Goal: Contribute content

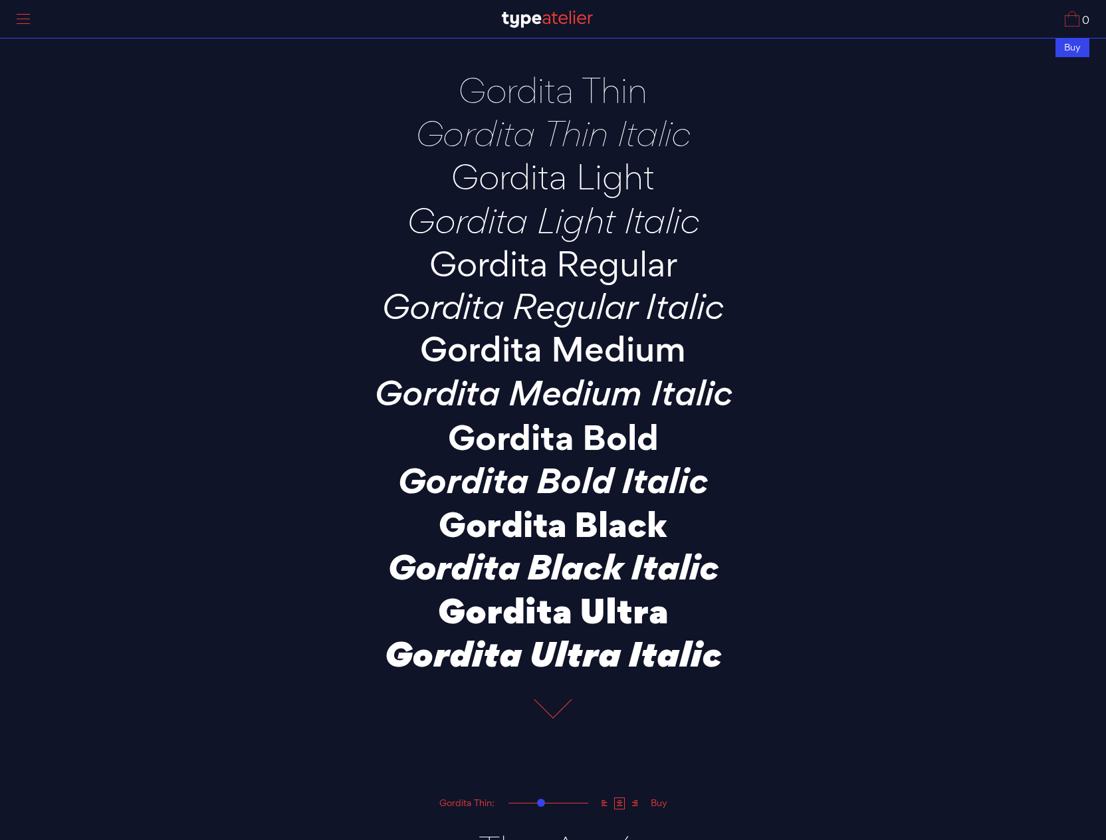
click at [524, 443] on p "Gordita Bold" at bounding box center [552, 437] width 465 height 37
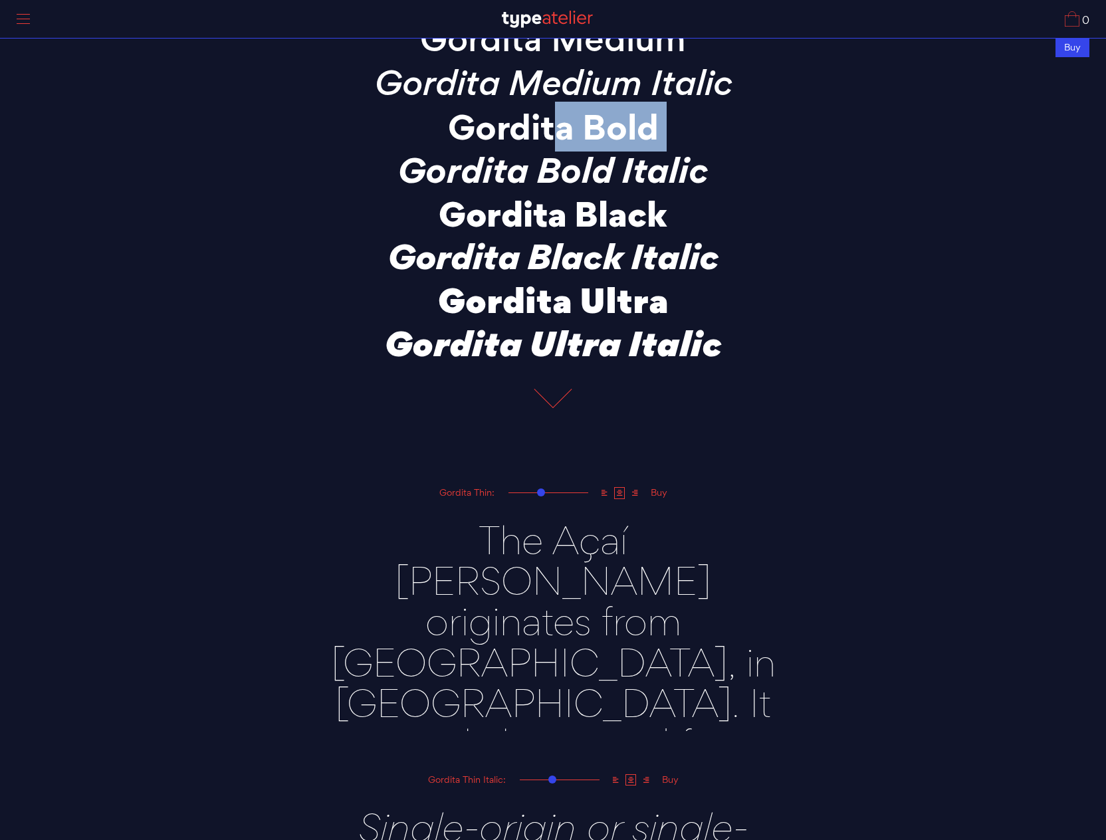
scroll to position [448, 0]
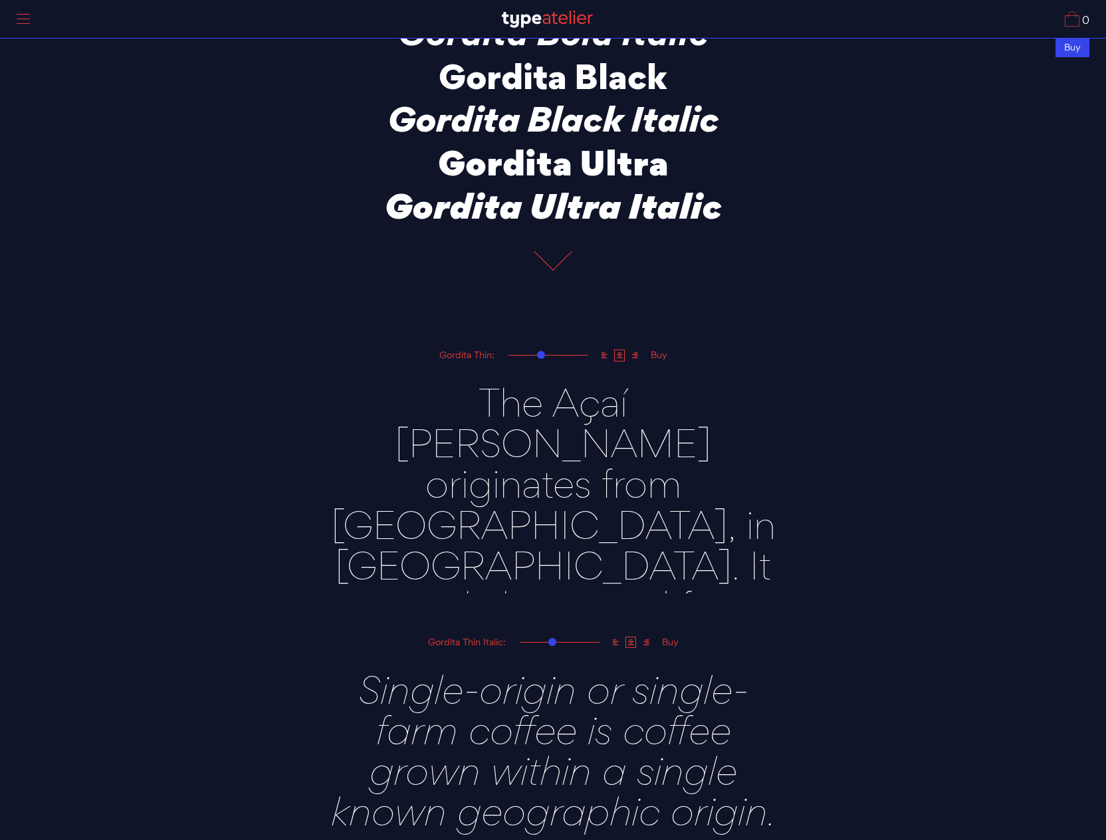
click at [606, 478] on textarea "The Açaí [PERSON_NAME] originates from [GEOGRAPHIC_DATA], in [GEOGRAPHIC_DATA].…" at bounding box center [552, 478] width 465 height 231
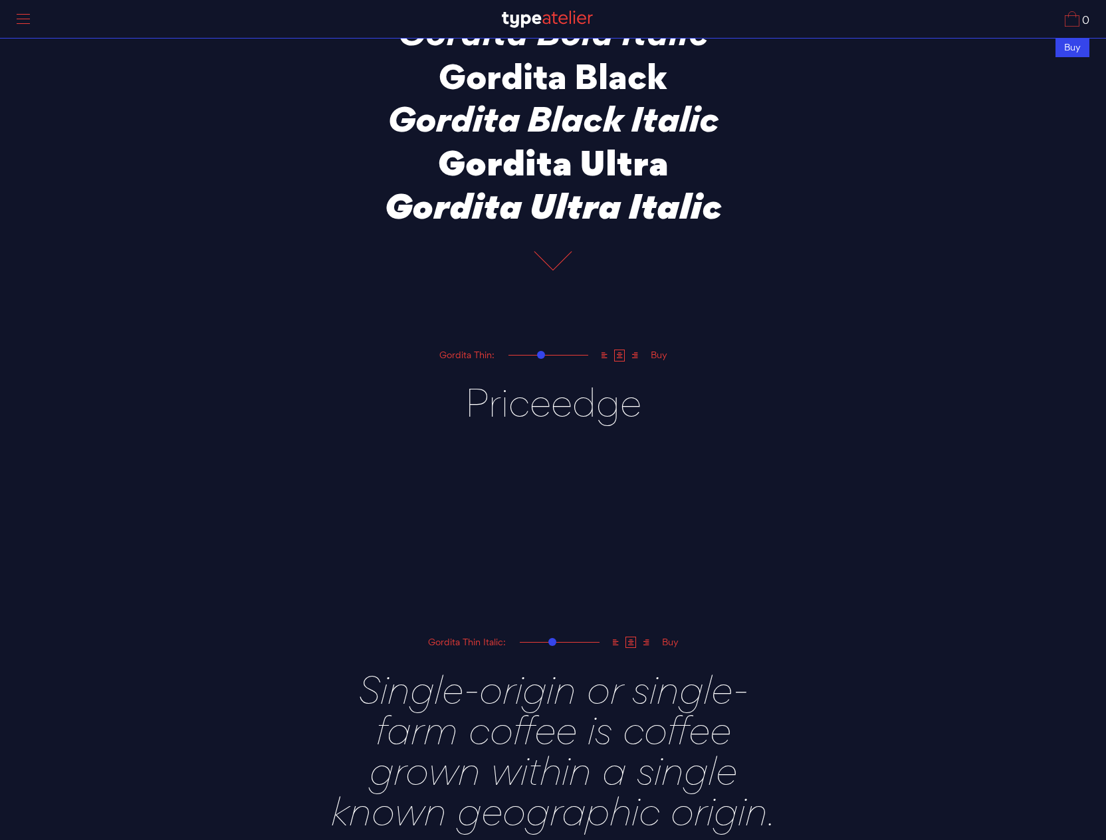
type textarea "Priceedge"
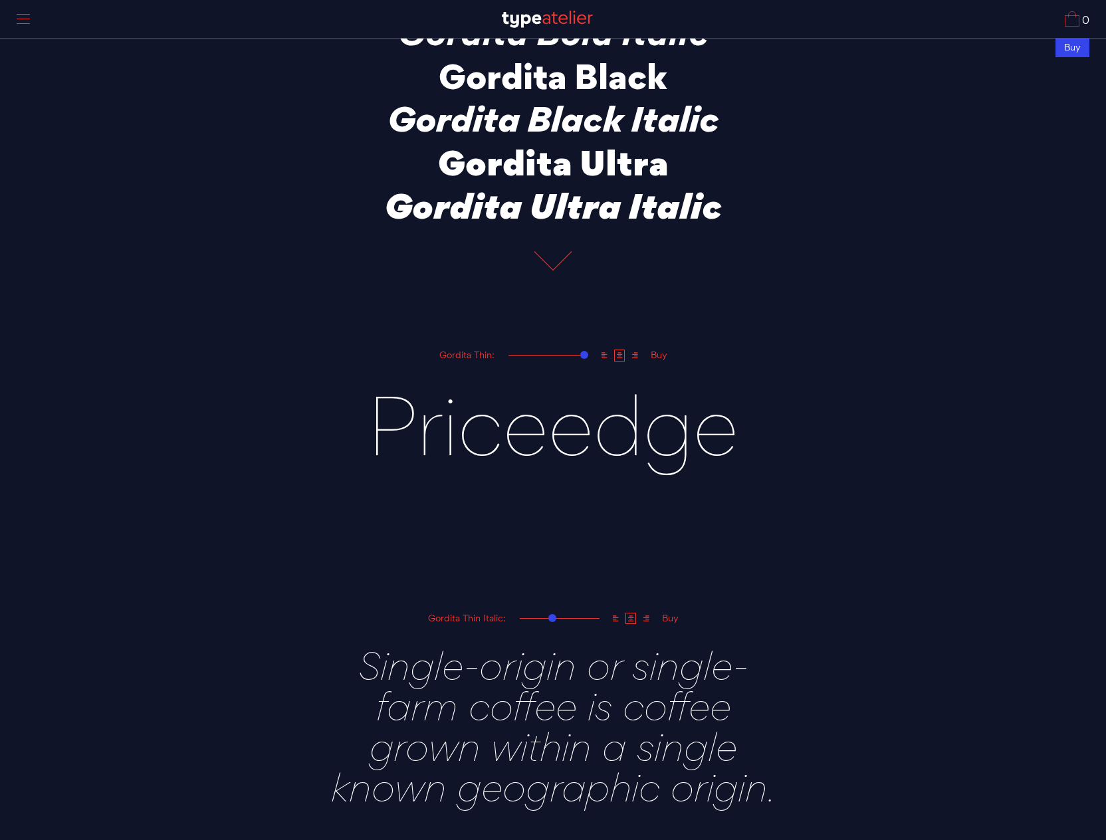
drag, startPoint x: 541, startPoint y: 354, endPoint x: 602, endPoint y: 352, distance: 61.2
click at [602, 352] on div "Gordita Thin: Buy" at bounding box center [552, 355] width 465 height 15
click at [483, 355] on div "Gordita Thin:" at bounding box center [467, 355] width 66 height 10
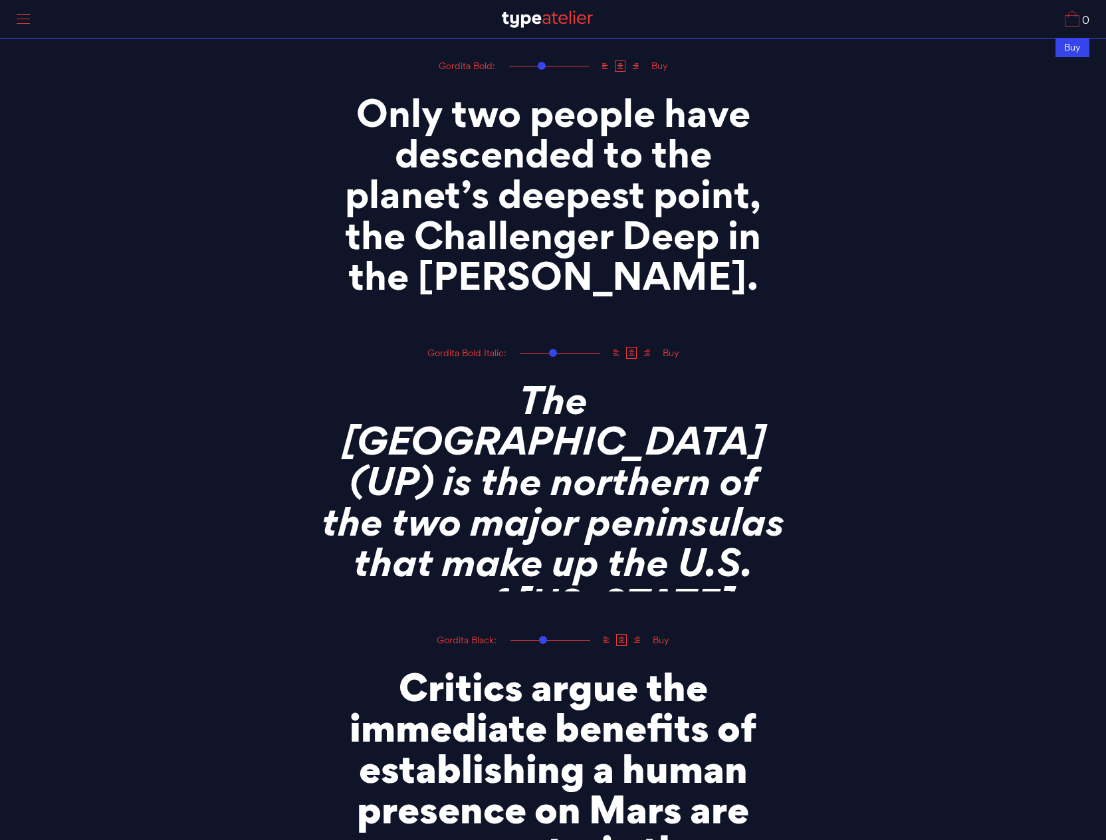
scroll to position [3114, 0]
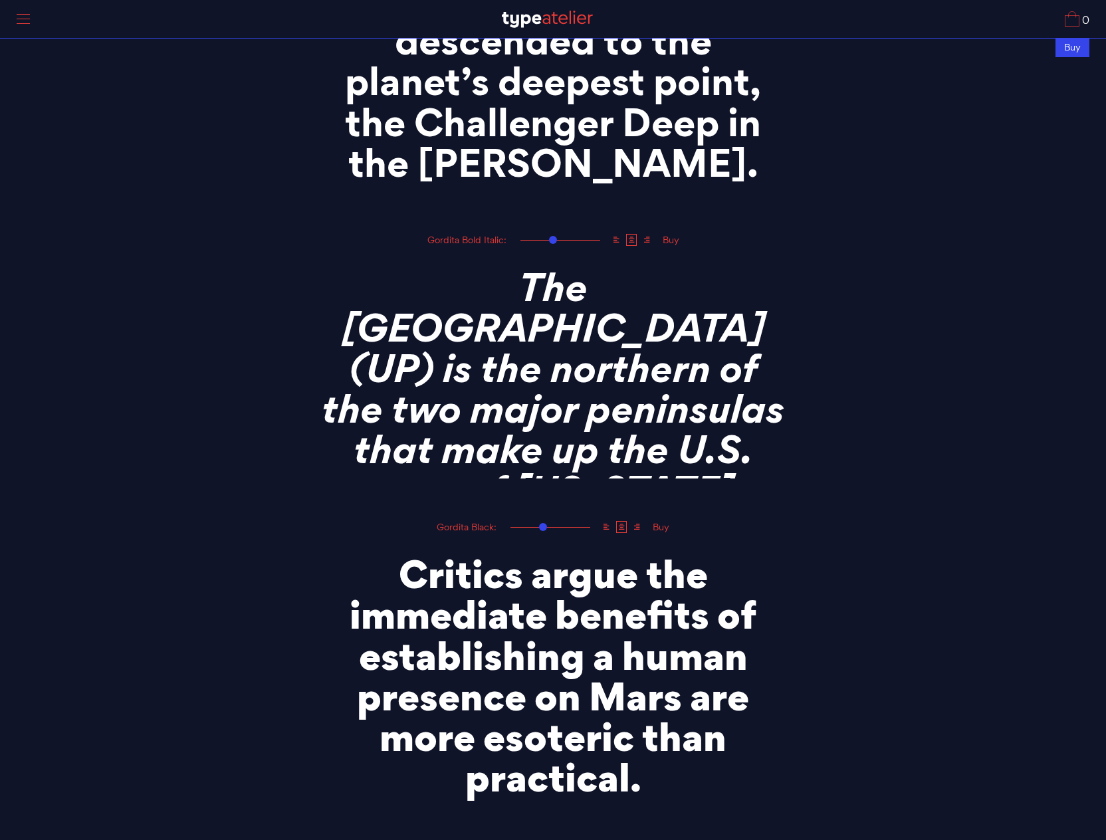
click at [504, 346] on textarea "The [GEOGRAPHIC_DATA] (UP) is the northern of the two major peninsulas that mak…" at bounding box center [552, 363] width 465 height 231
click at [508, 655] on textarea "Critics argue the immediate benefits of establishing a human presence on Mars a…" at bounding box center [552, 669] width 465 height 271
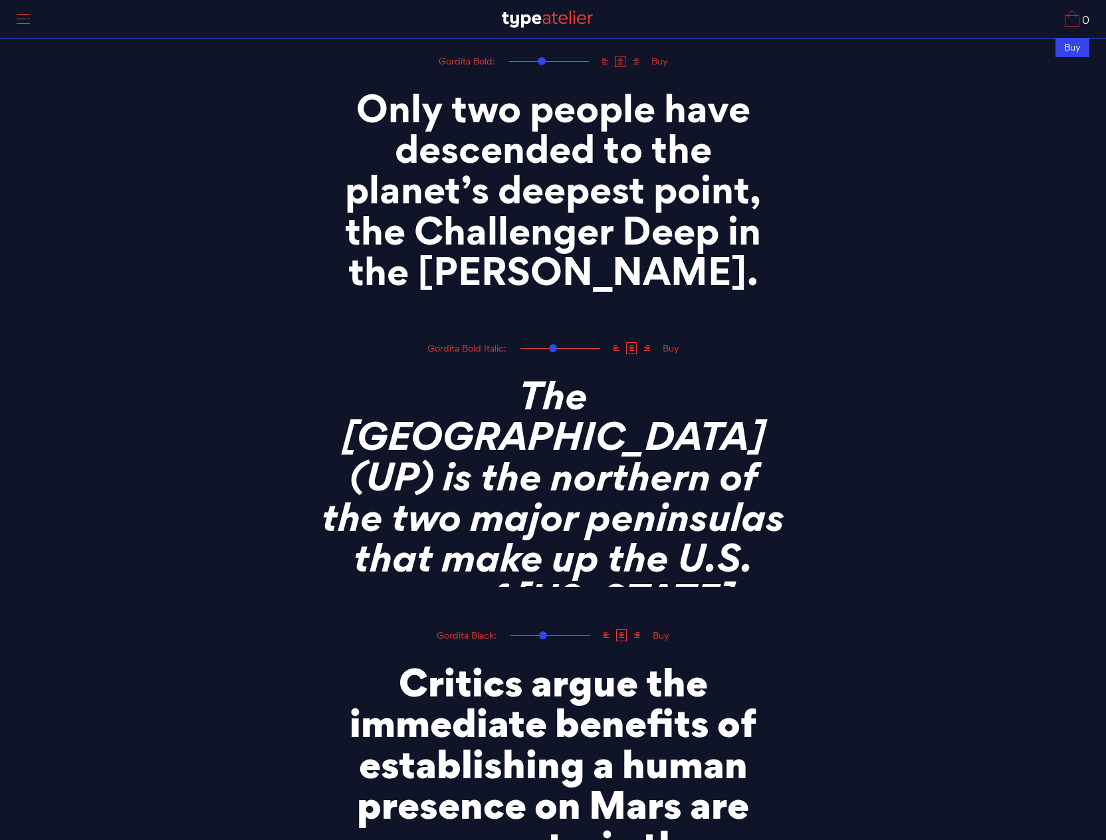
scroll to position [2997, 0]
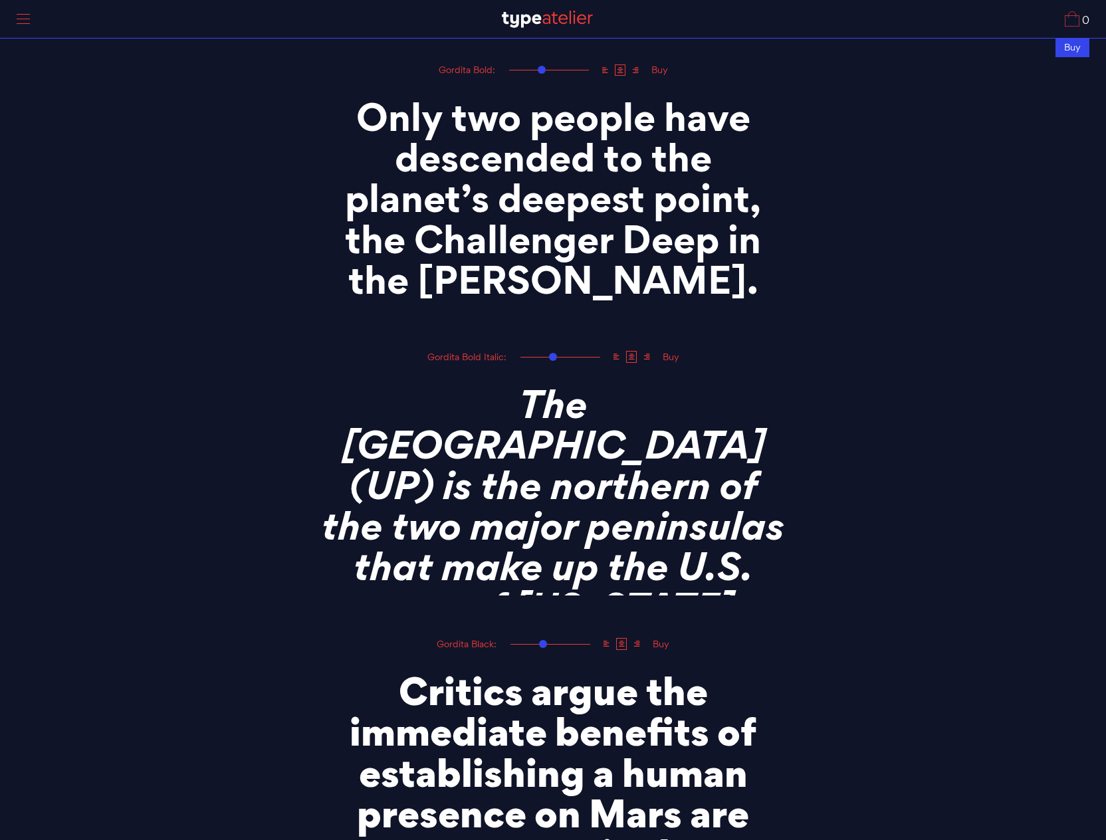
click at [519, 252] on textarea "Only two people have descended to the planet’s deepest point, the Challenger De…" at bounding box center [552, 193] width 465 height 231
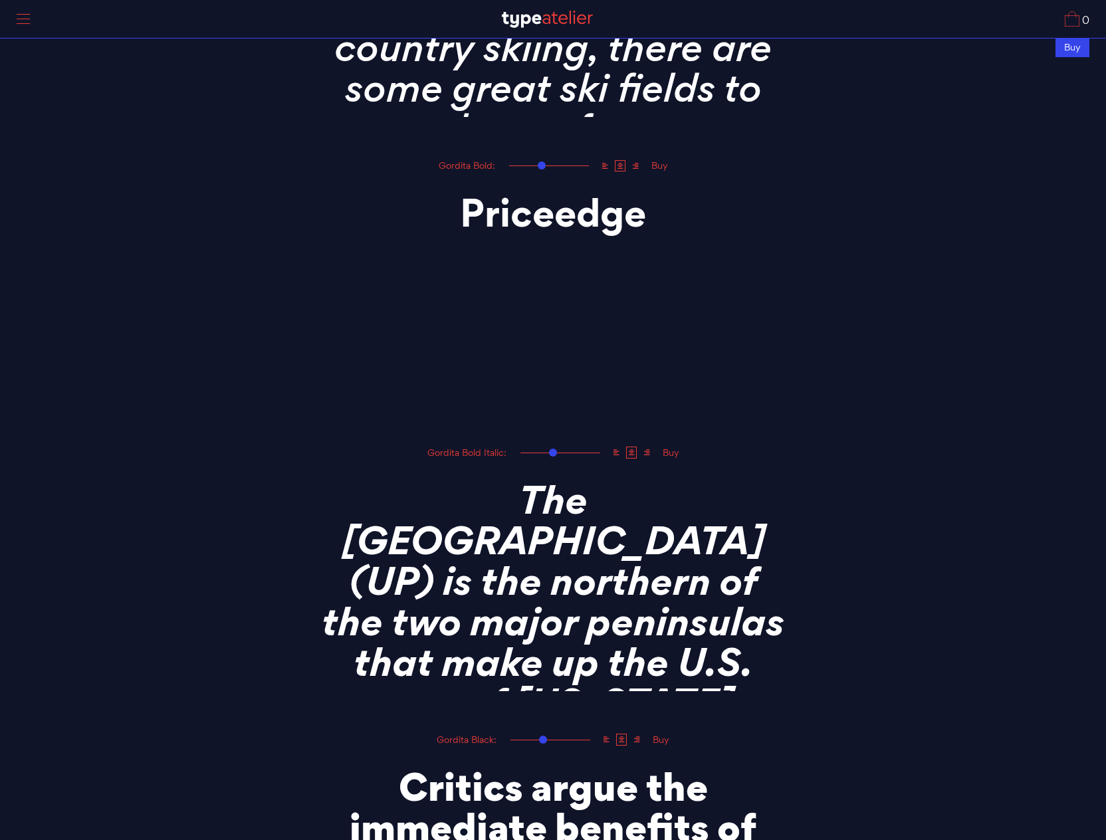
scroll to position [2845, 0]
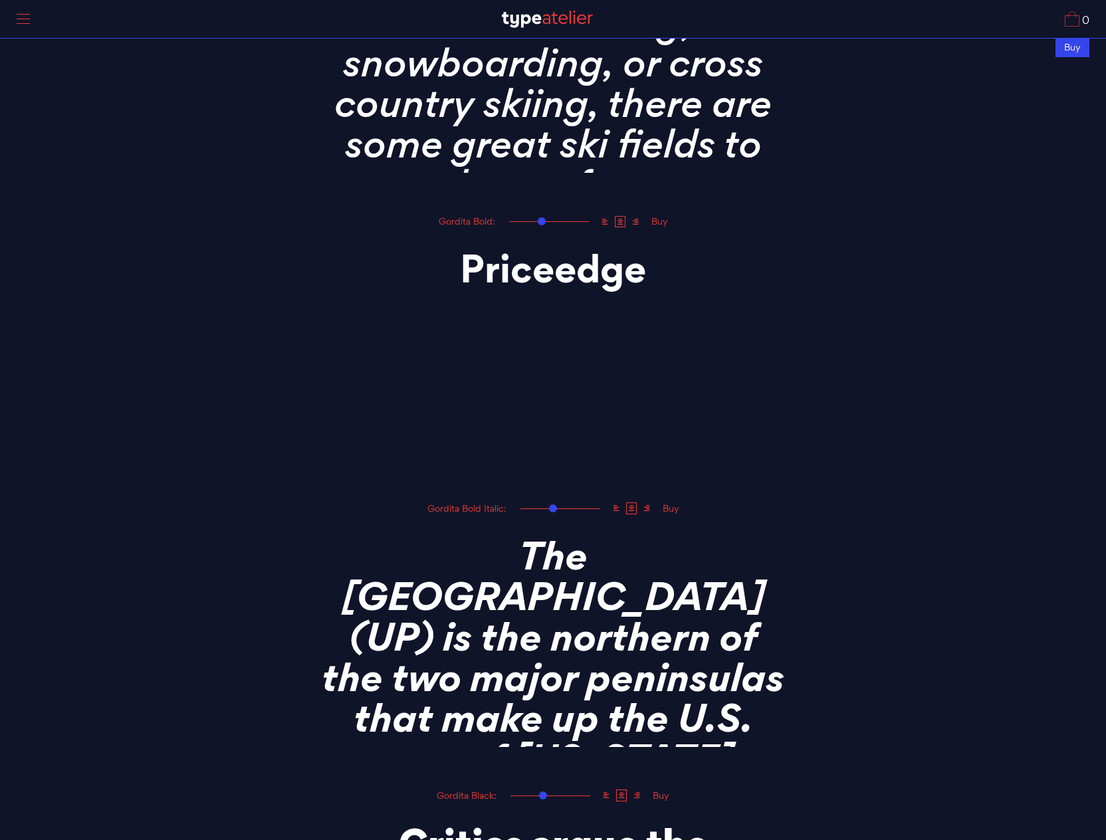
type textarea "Priceedge"
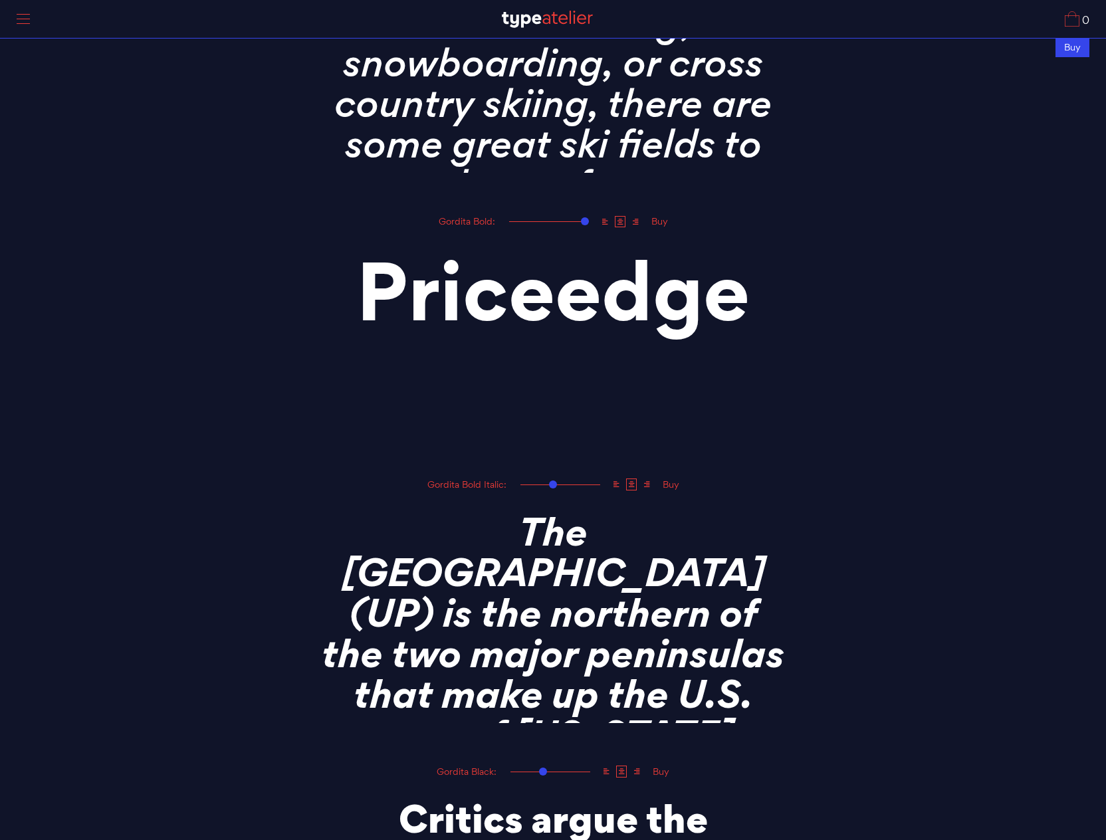
drag, startPoint x: 540, startPoint y: 215, endPoint x: 607, endPoint y: 215, distance: 66.5
click at [607, 215] on div "Gordita Bold: Buy" at bounding box center [552, 221] width 465 height 15
